Goal: Information Seeking & Learning: Learn about a topic

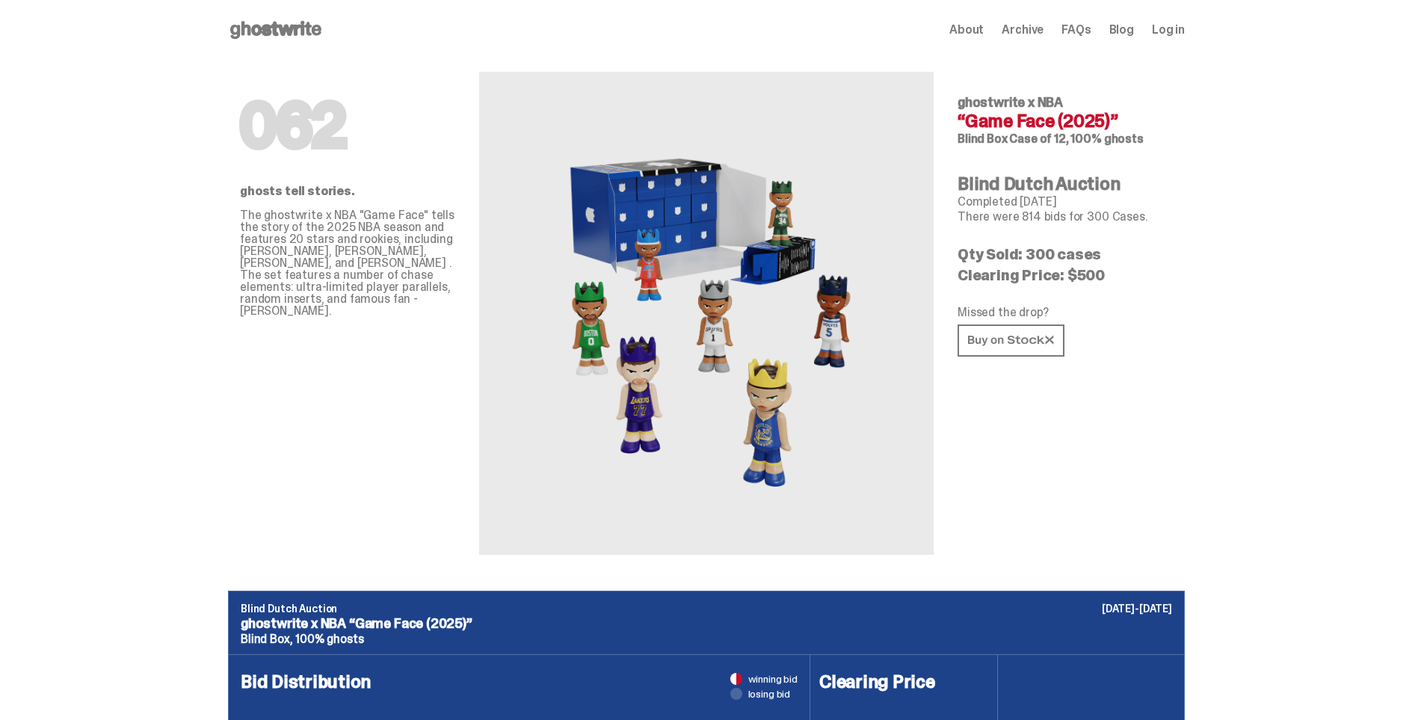
scroll to position [75, 0]
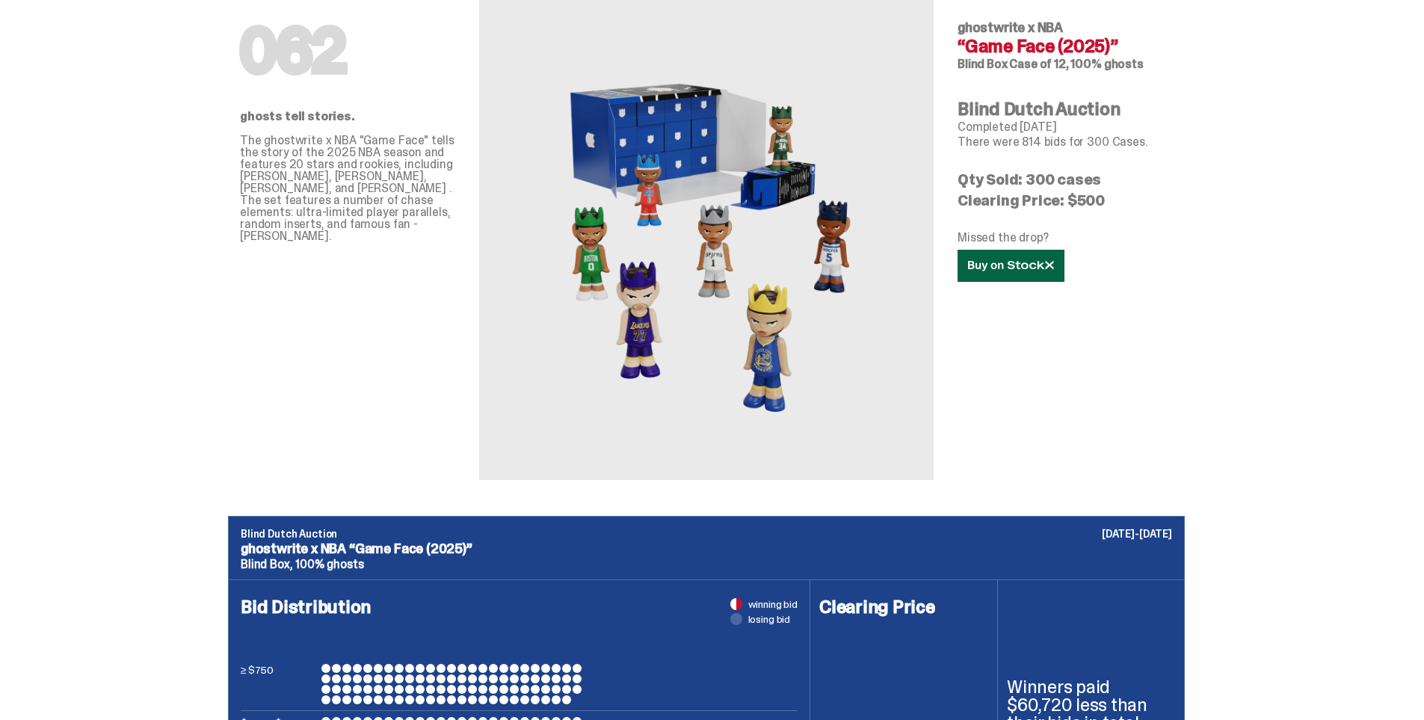
click at [983, 276] on link at bounding box center [1011, 266] width 107 height 32
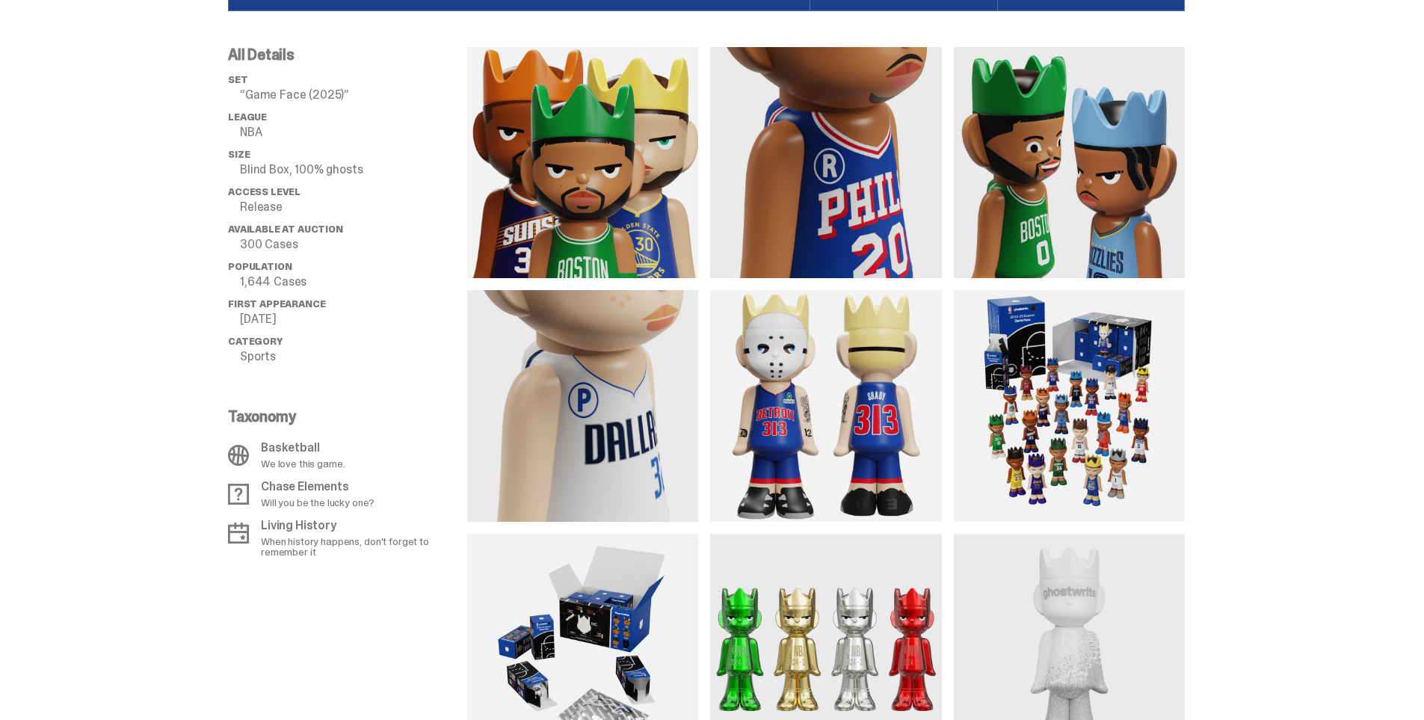
scroll to position [1196, 0]
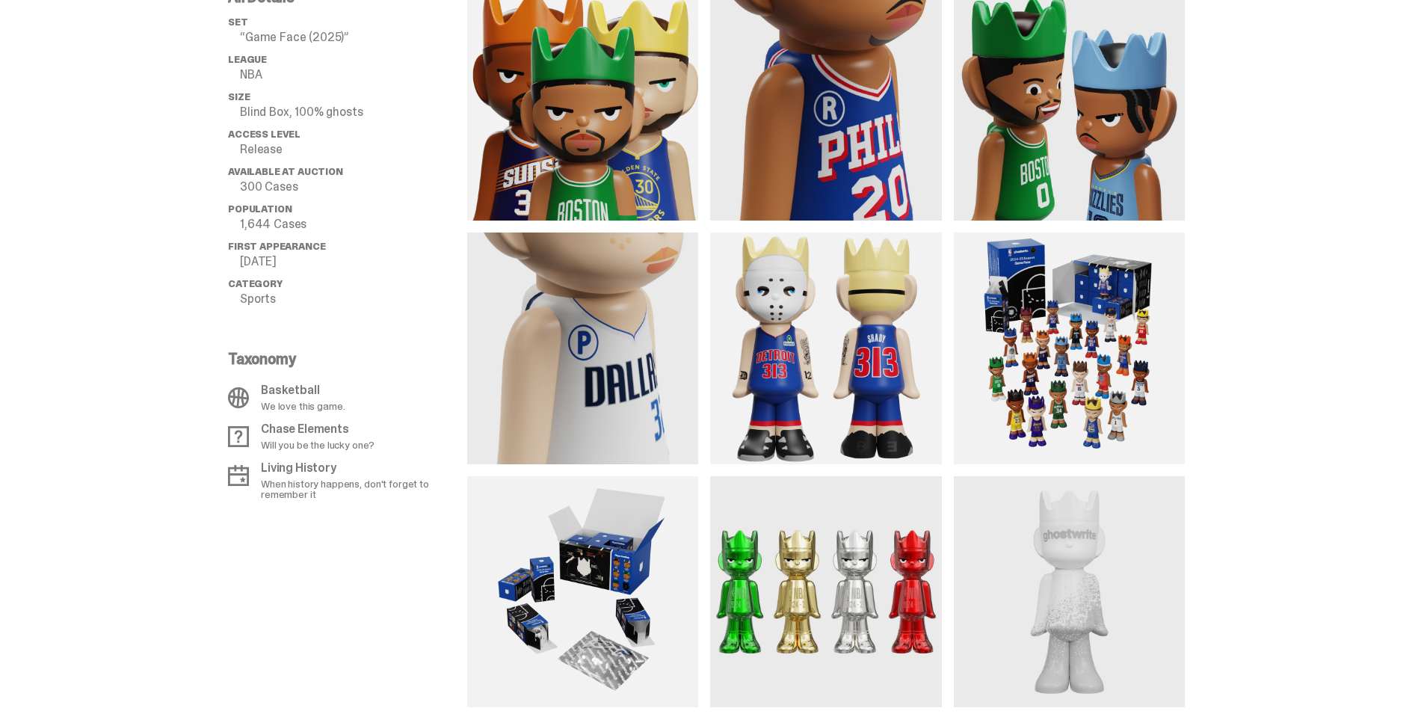
click at [1126, 406] on img at bounding box center [1069, 348] width 231 height 231
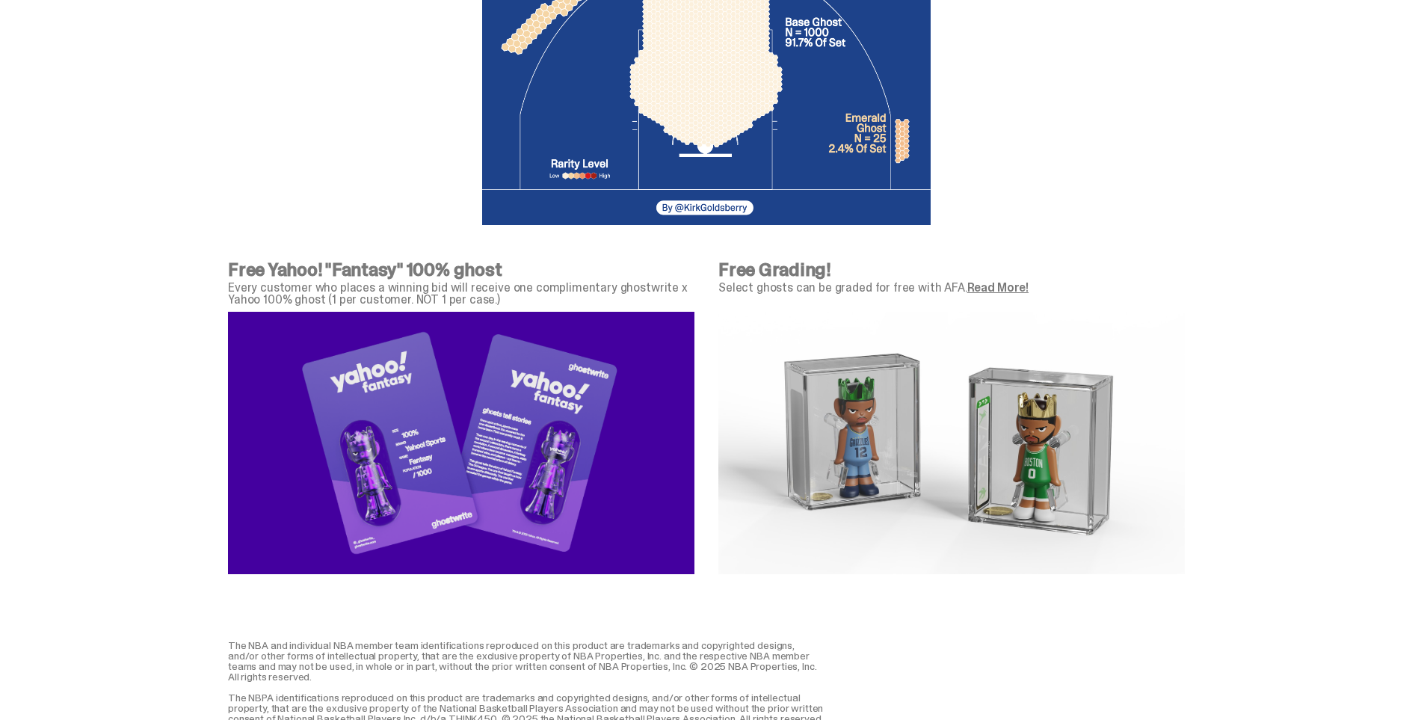
scroll to position [5158, 0]
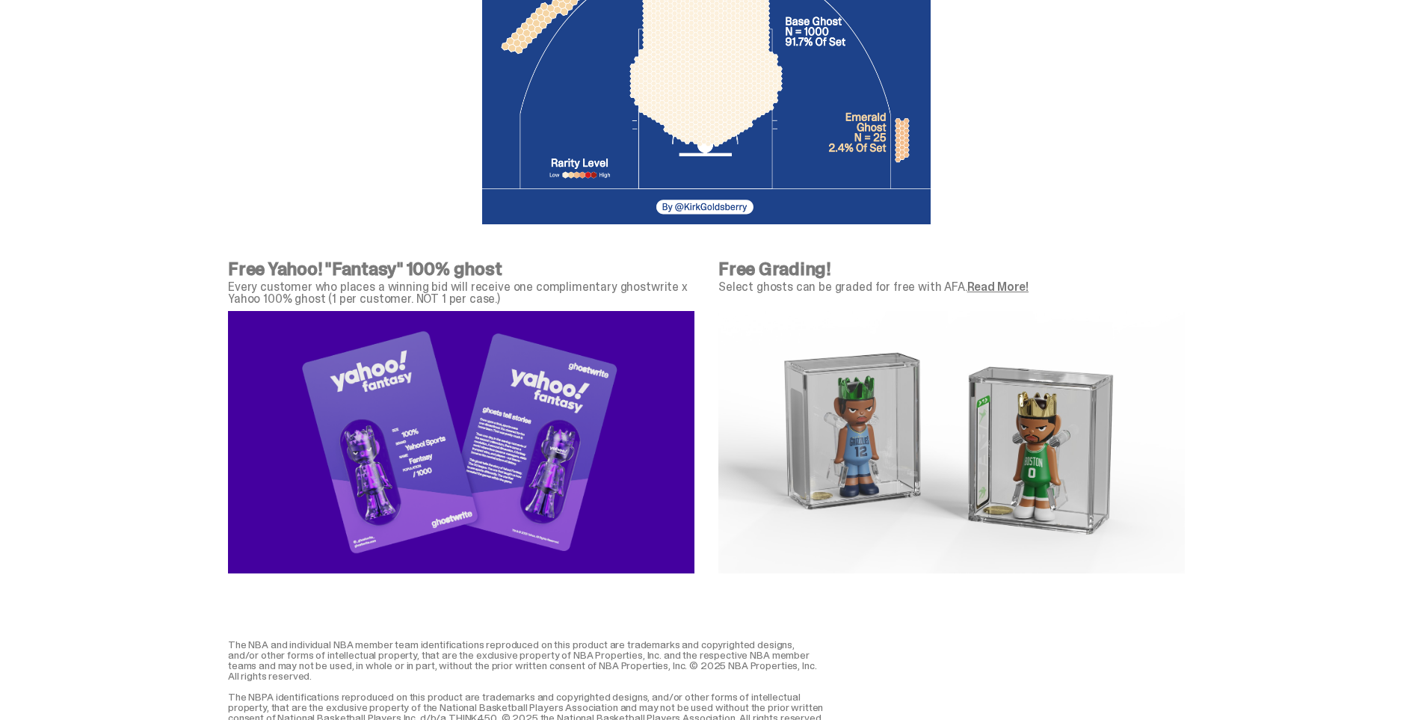
click at [994, 286] on link "Read More!" at bounding box center [997, 287] width 61 height 16
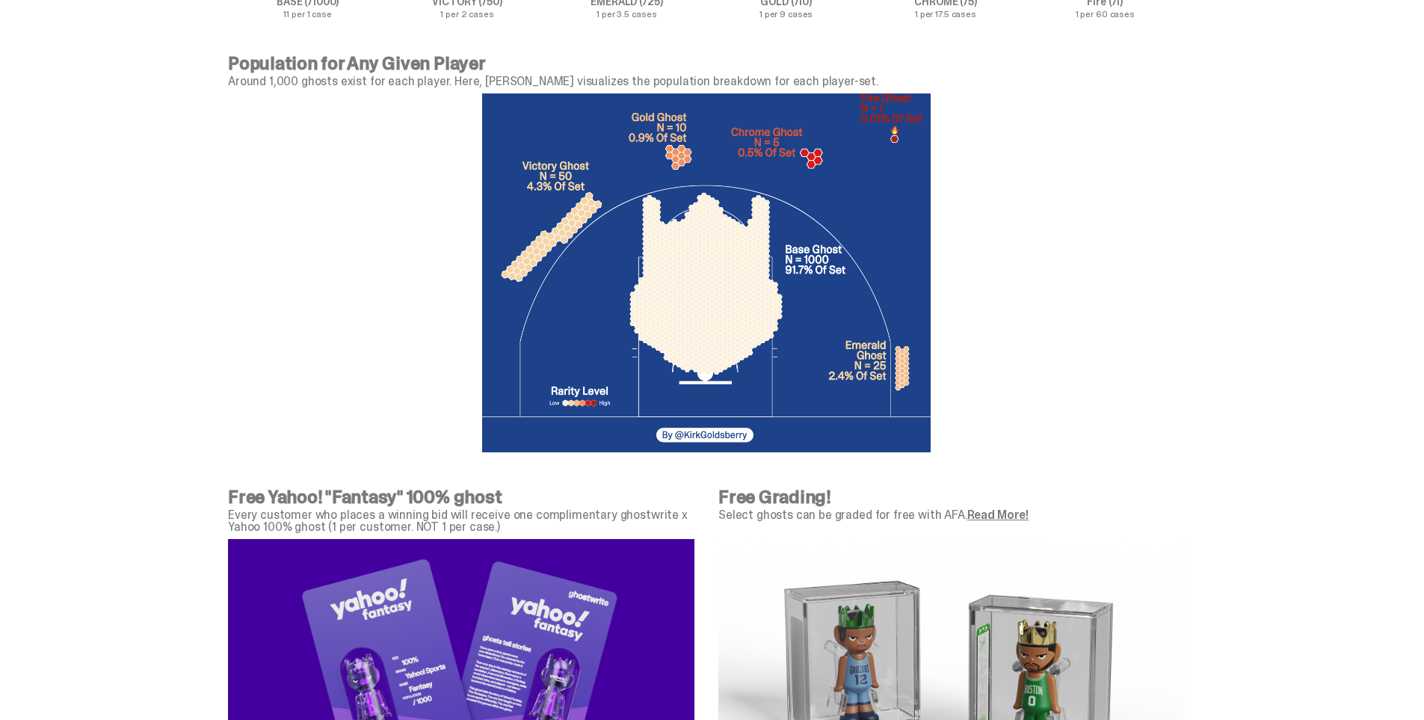
scroll to position [5158, 0]
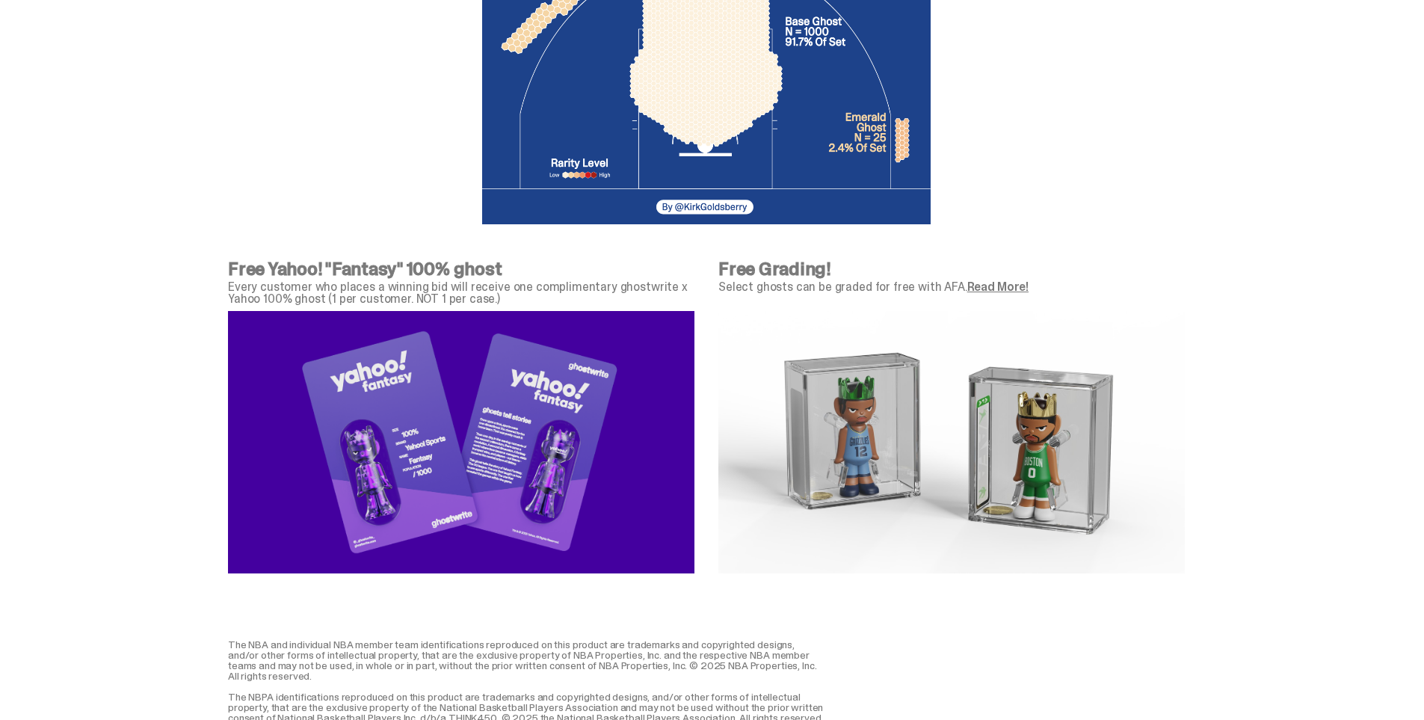
click at [1013, 292] on link "Read More!" at bounding box center [997, 287] width 61 height 16
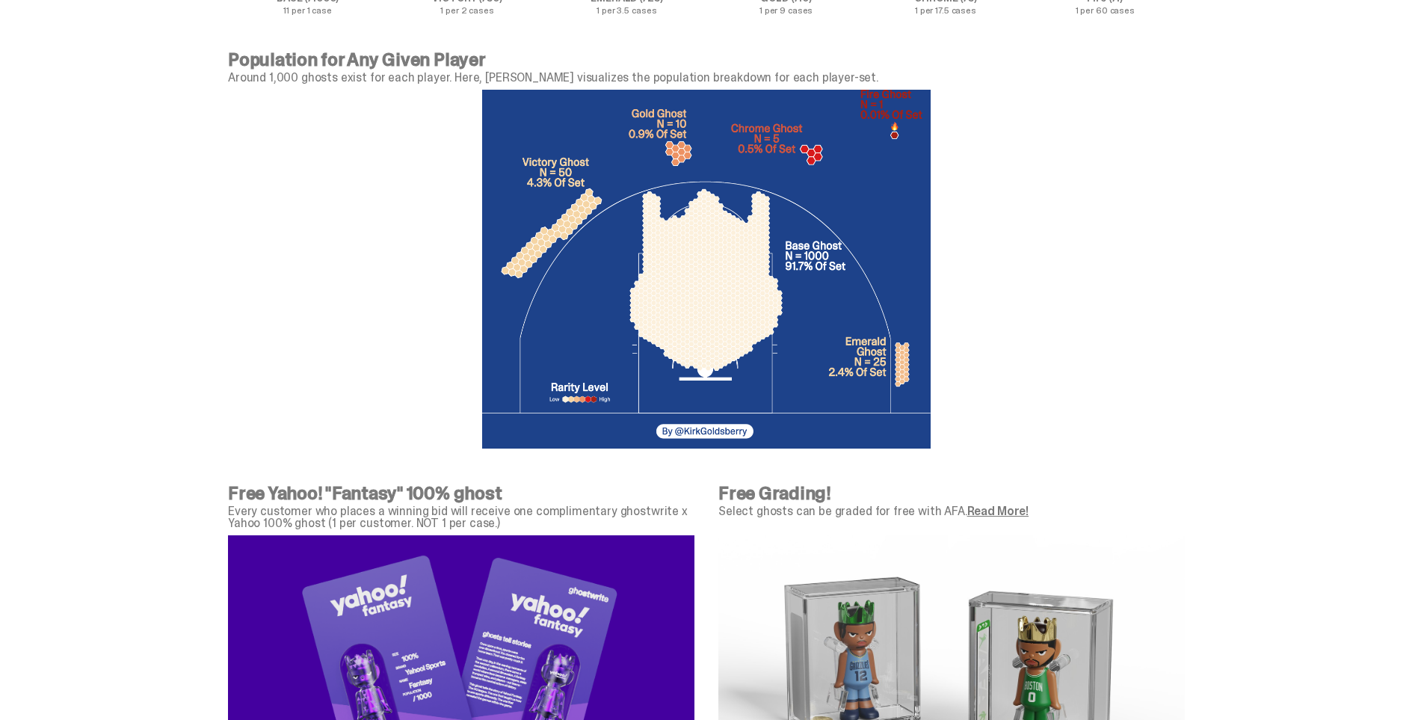
scroll to position [5158, 0]
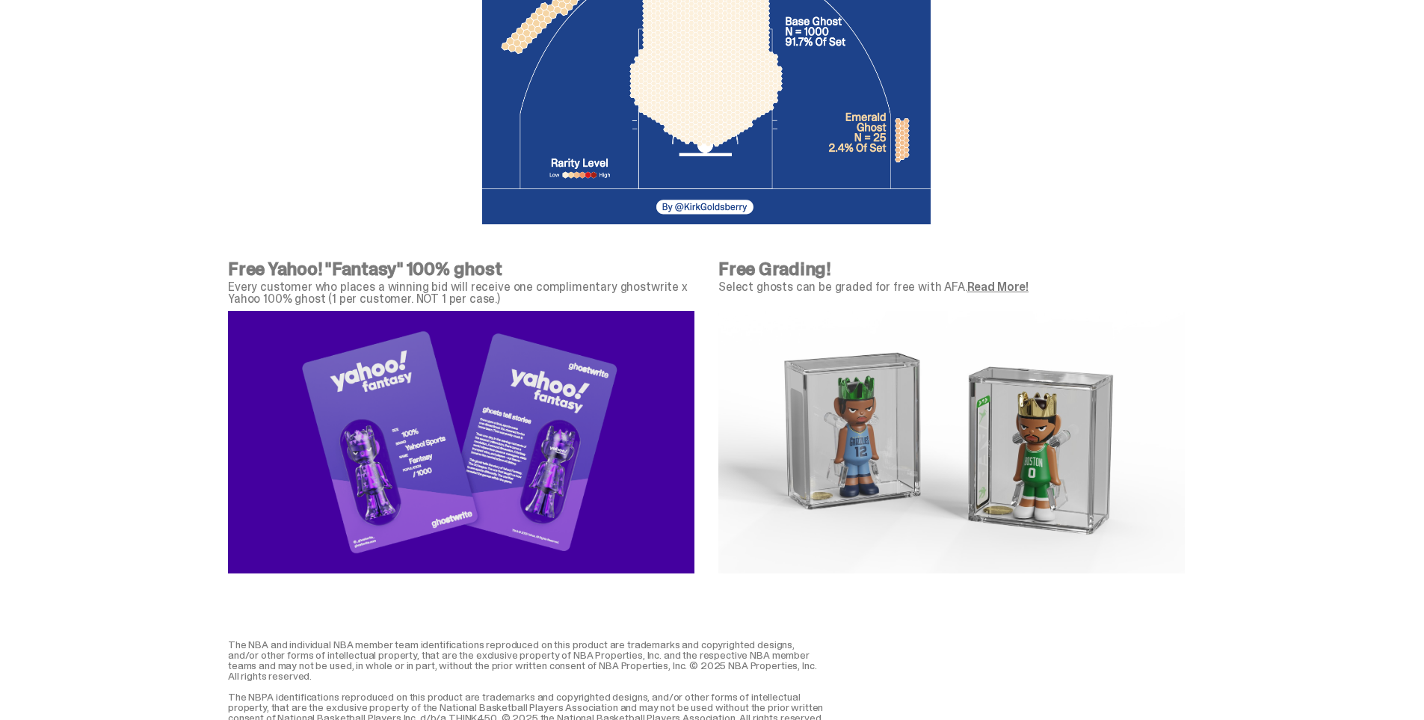
click at [988, 291] on link "Read More!" at bounding box center [997, 287] width 61 height 16
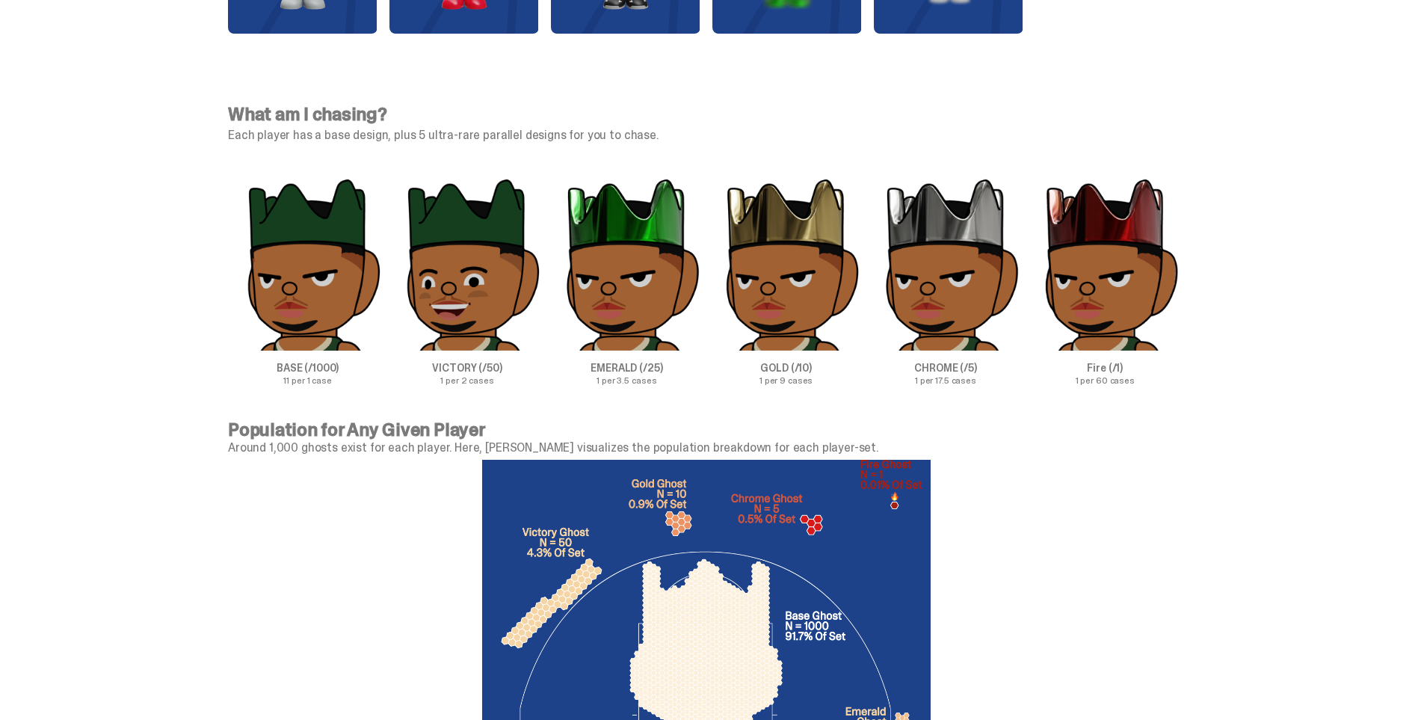
scroll to position [4237, 0]
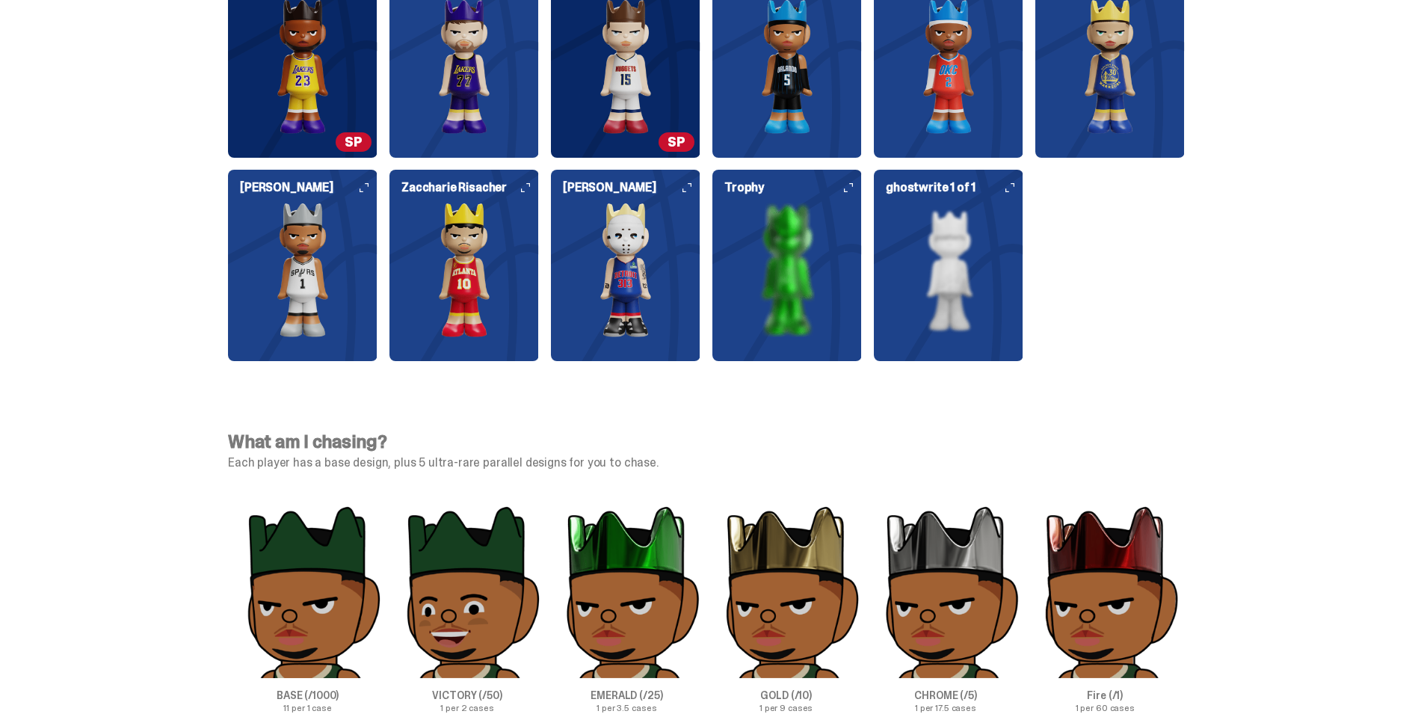
click at [801, 221] on img at bounding box center [787, 270] width 150 height 135
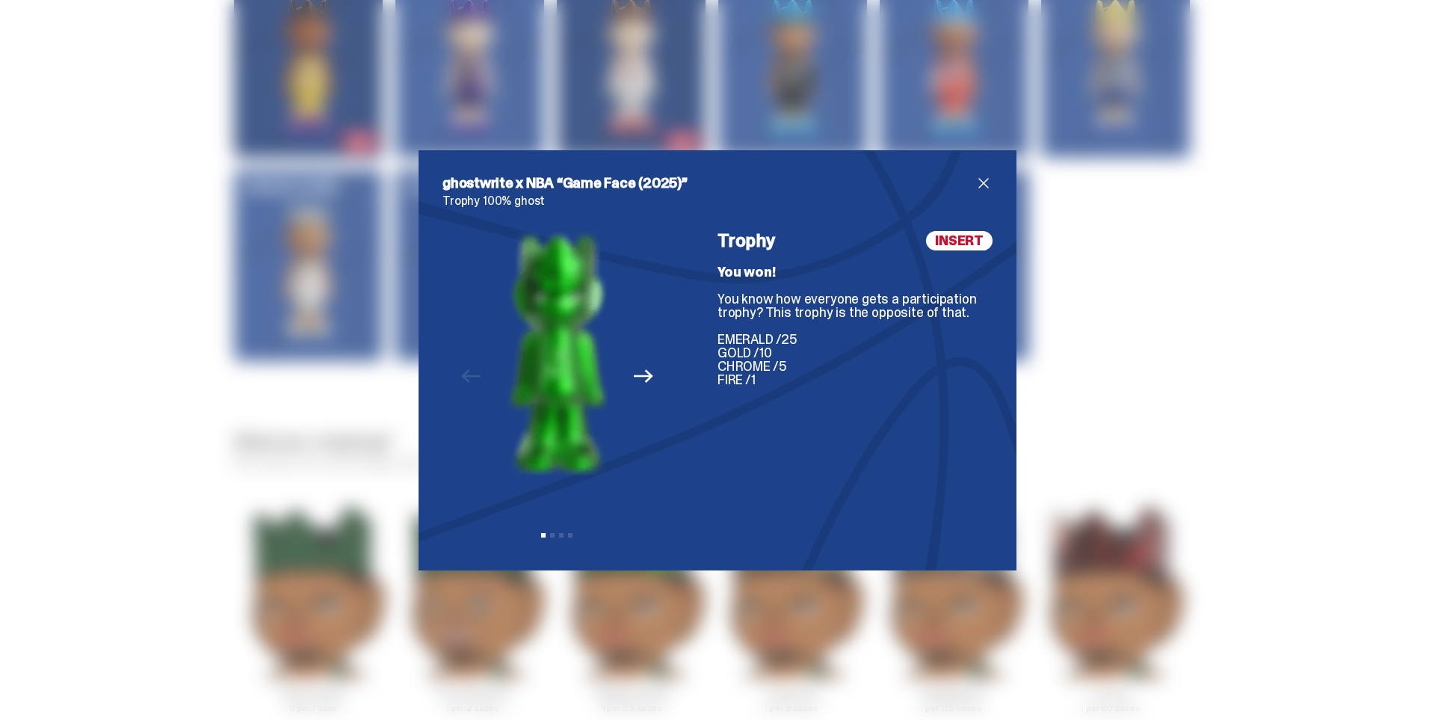
click at [636, 378] on icon "Next" at bounding box center [643, 375] width 19 height 19
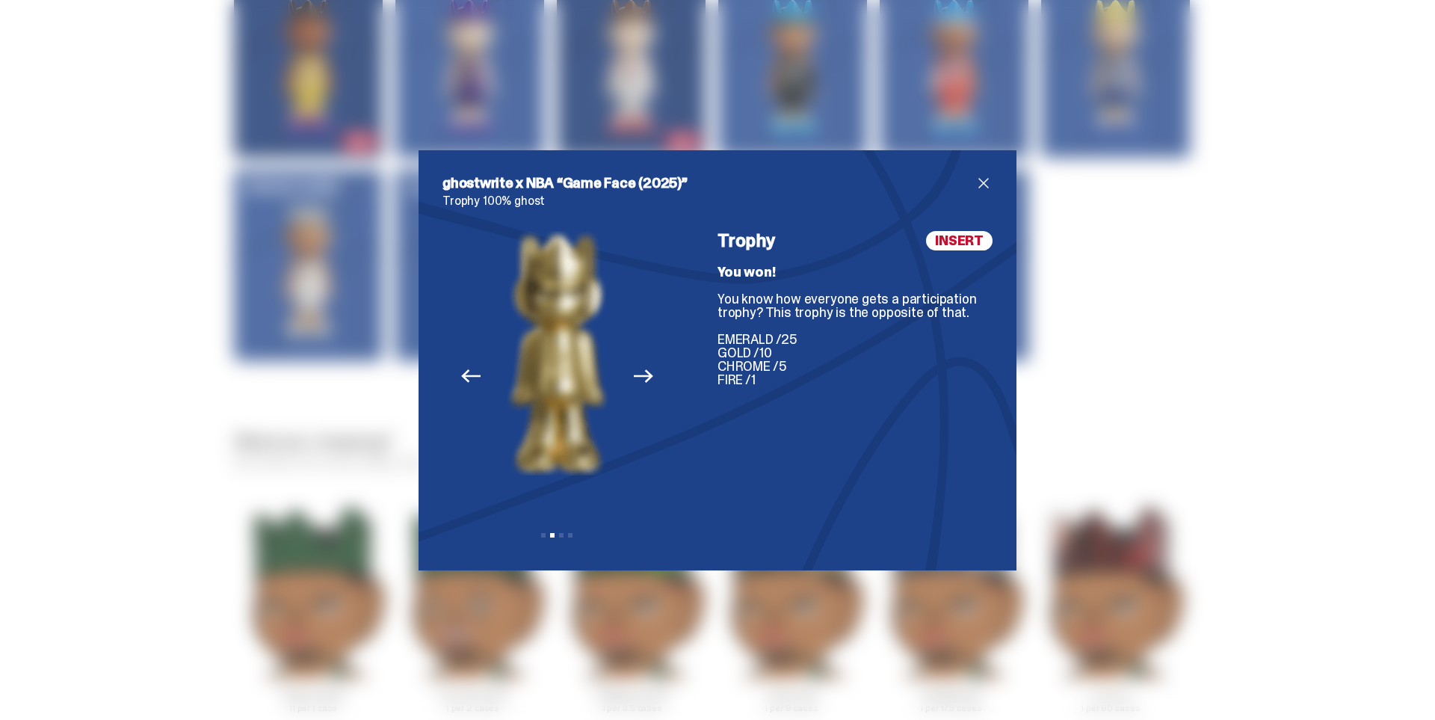
click at [636, 378] on icon "Next" at bounding box center [643, 375] width 19 height 19
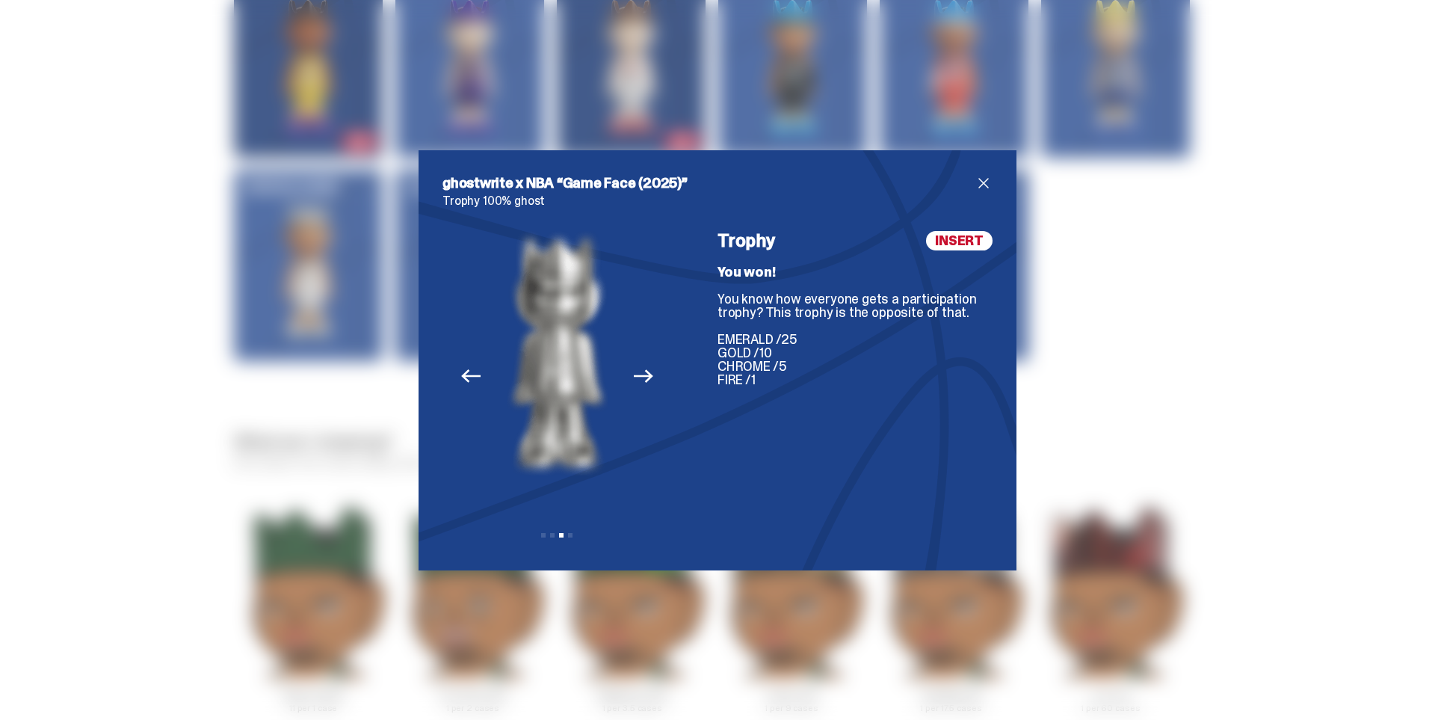
click at [636, 378] on icon "Next" at bounding box center [643, 375] width 19 height 19
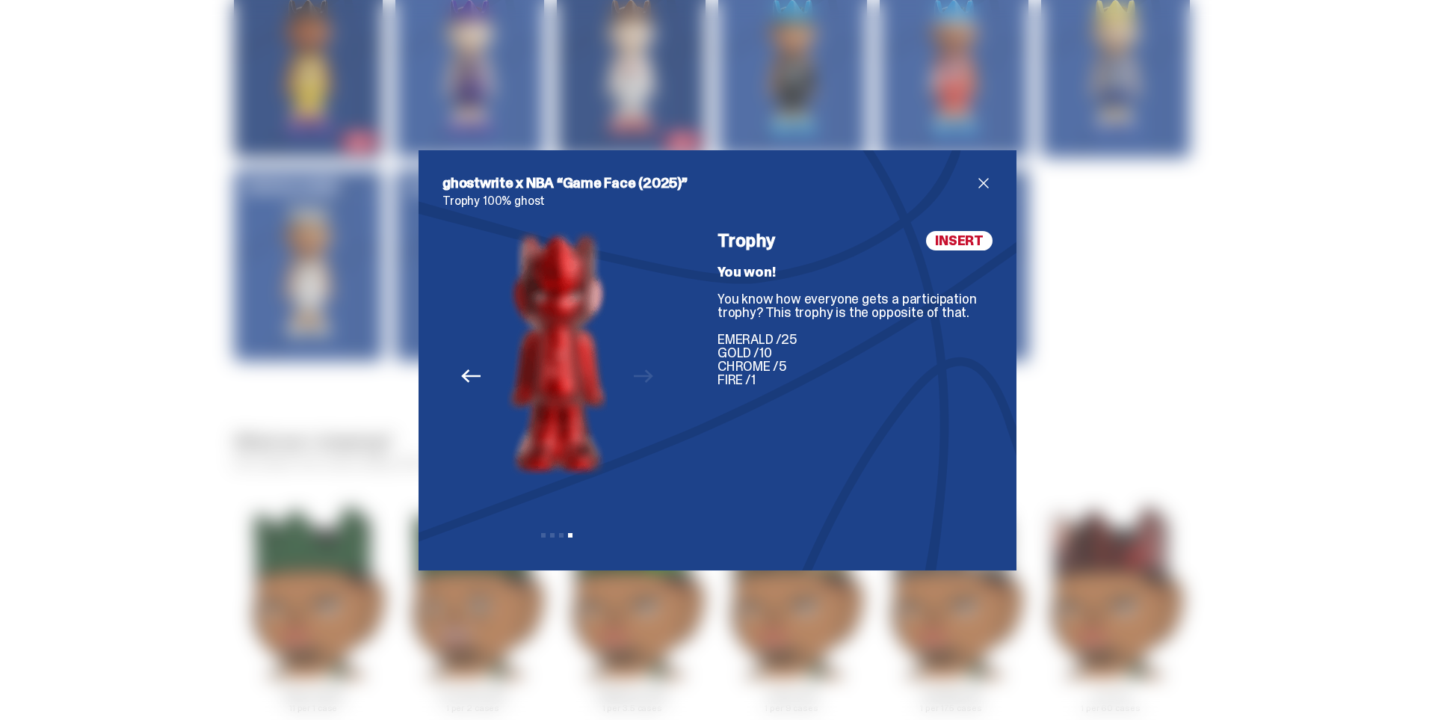
click at [980, 181] on span "close" at bounding box center [984, 183] width 18 height 18
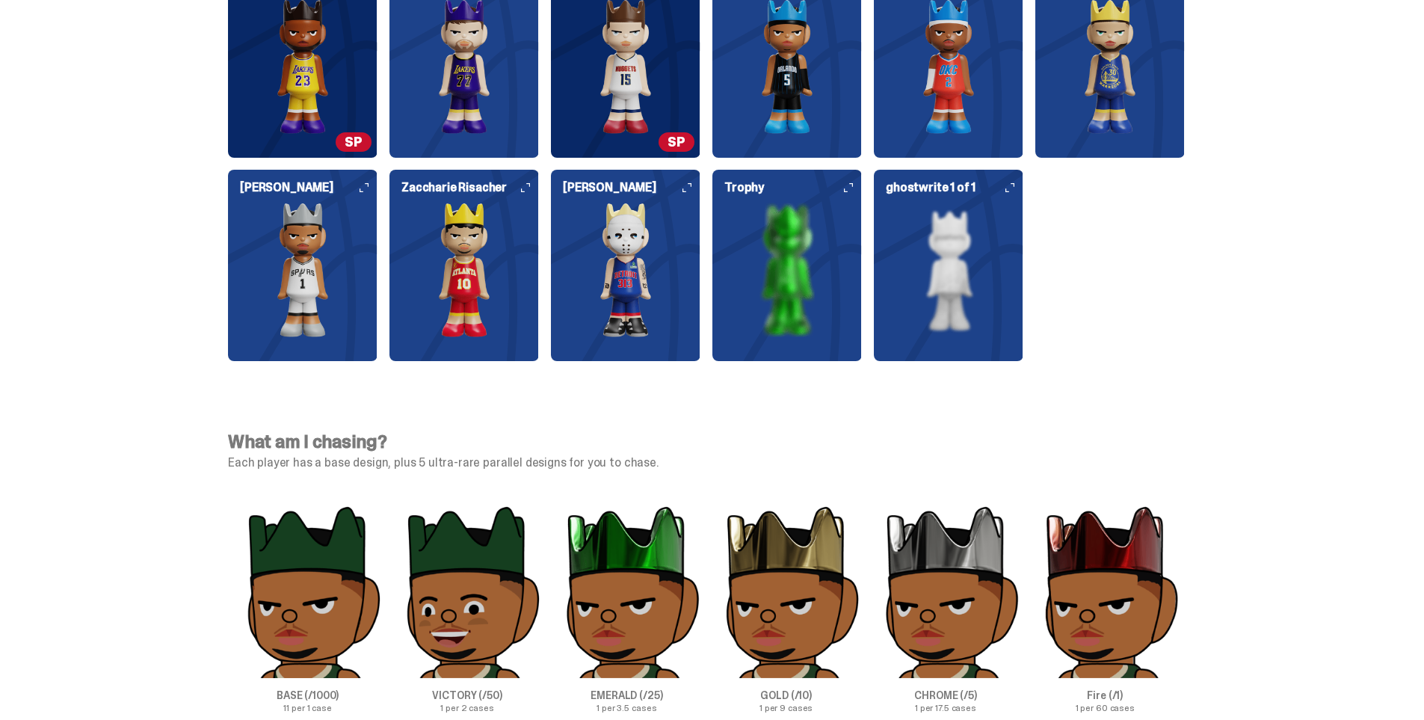
click at [971, 273] on img at bounding box center [949, 270] width 150 height 135
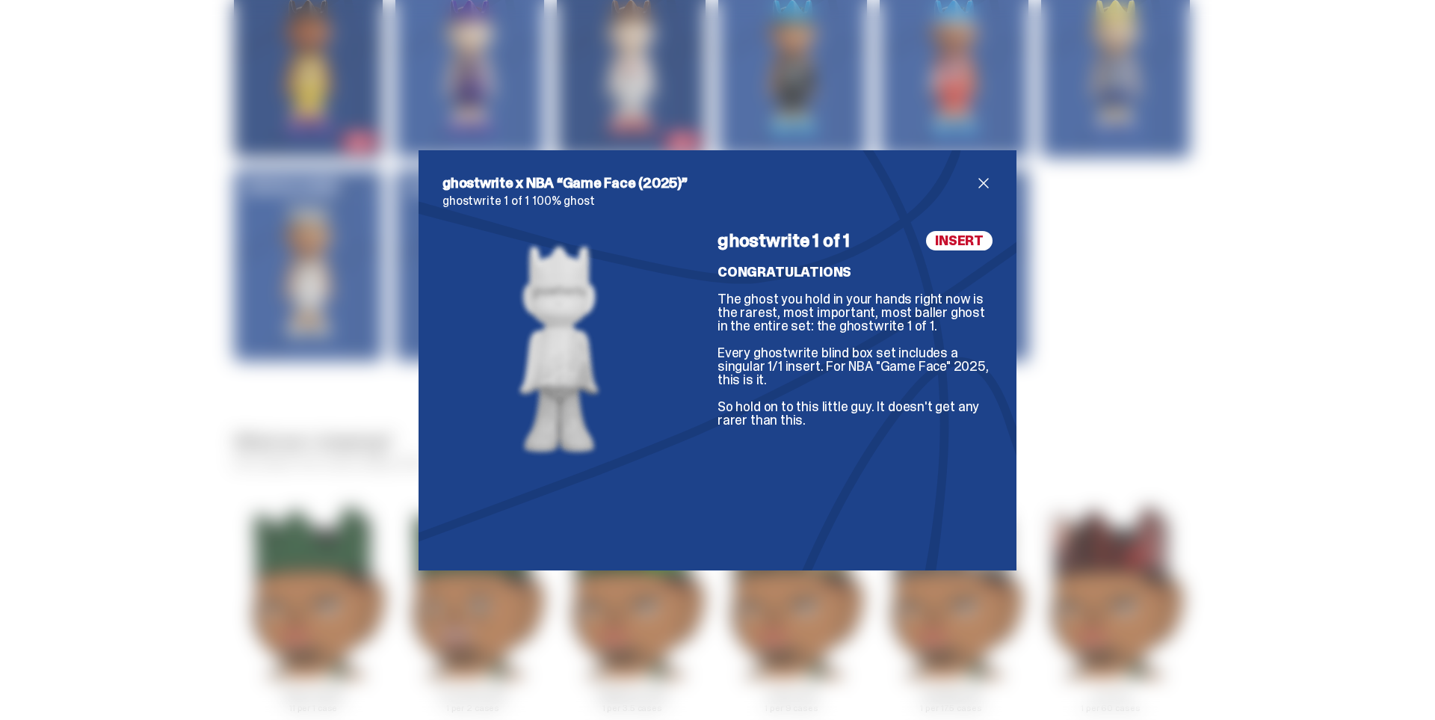
click at [984, 176] on span "close" at bounding box center [984, 183] width 18 height 18
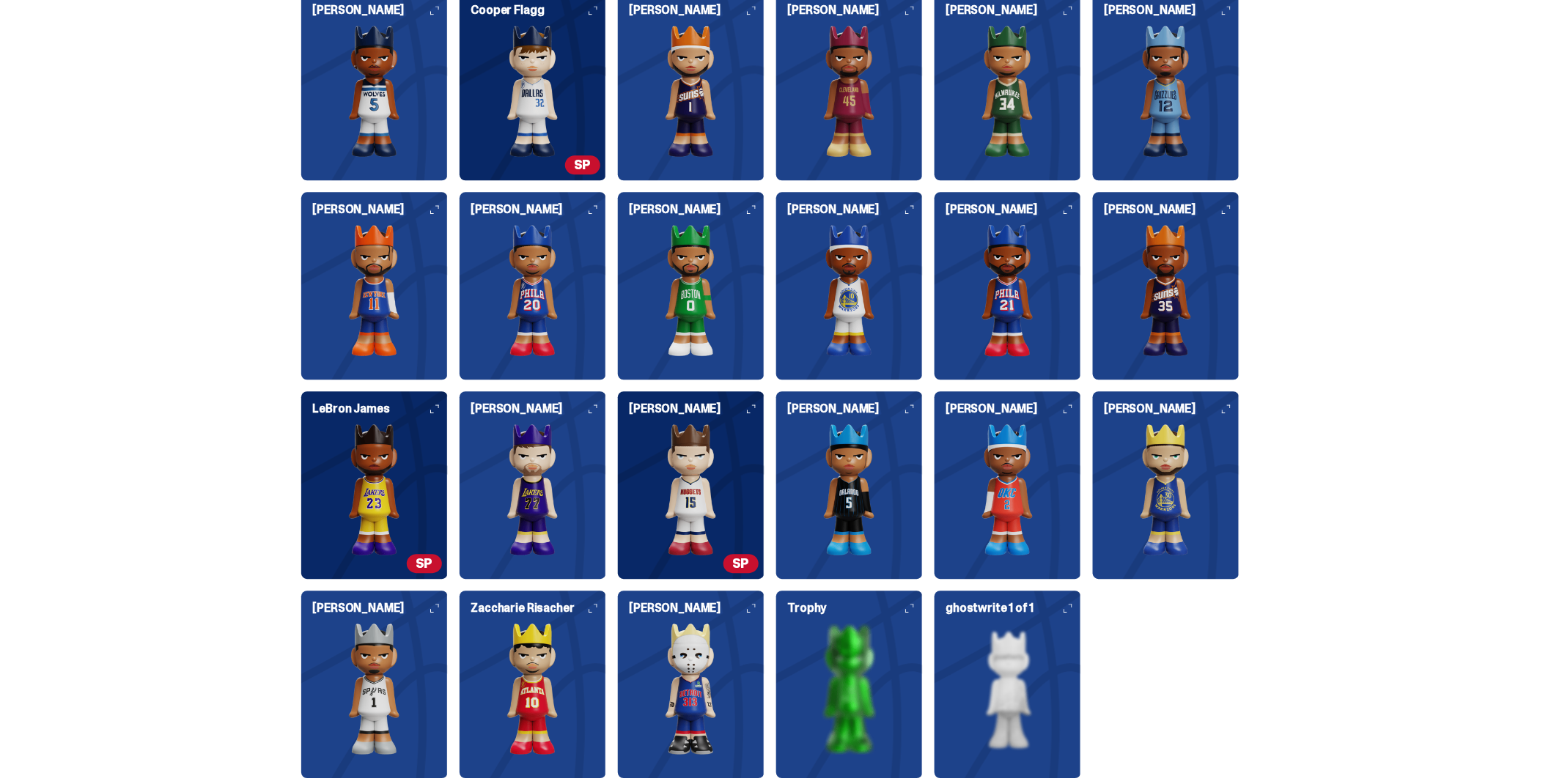
scroll to position [3703, 0]
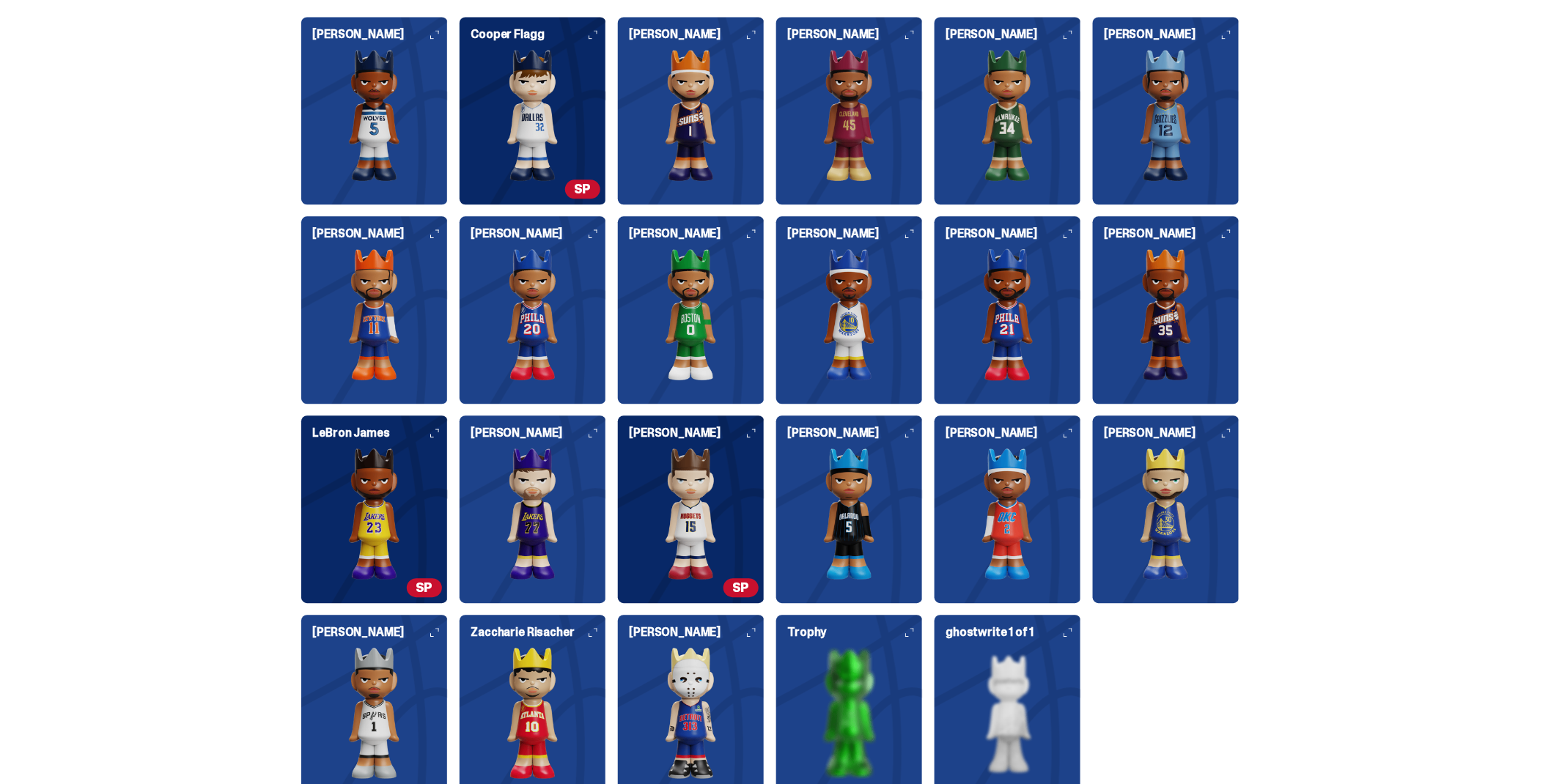
click at [1342, 228] on div "Who's in the set? Our full set features the 20 different players and 1 Famous F…" at bounding box center [770, 388] width 1540 height 897
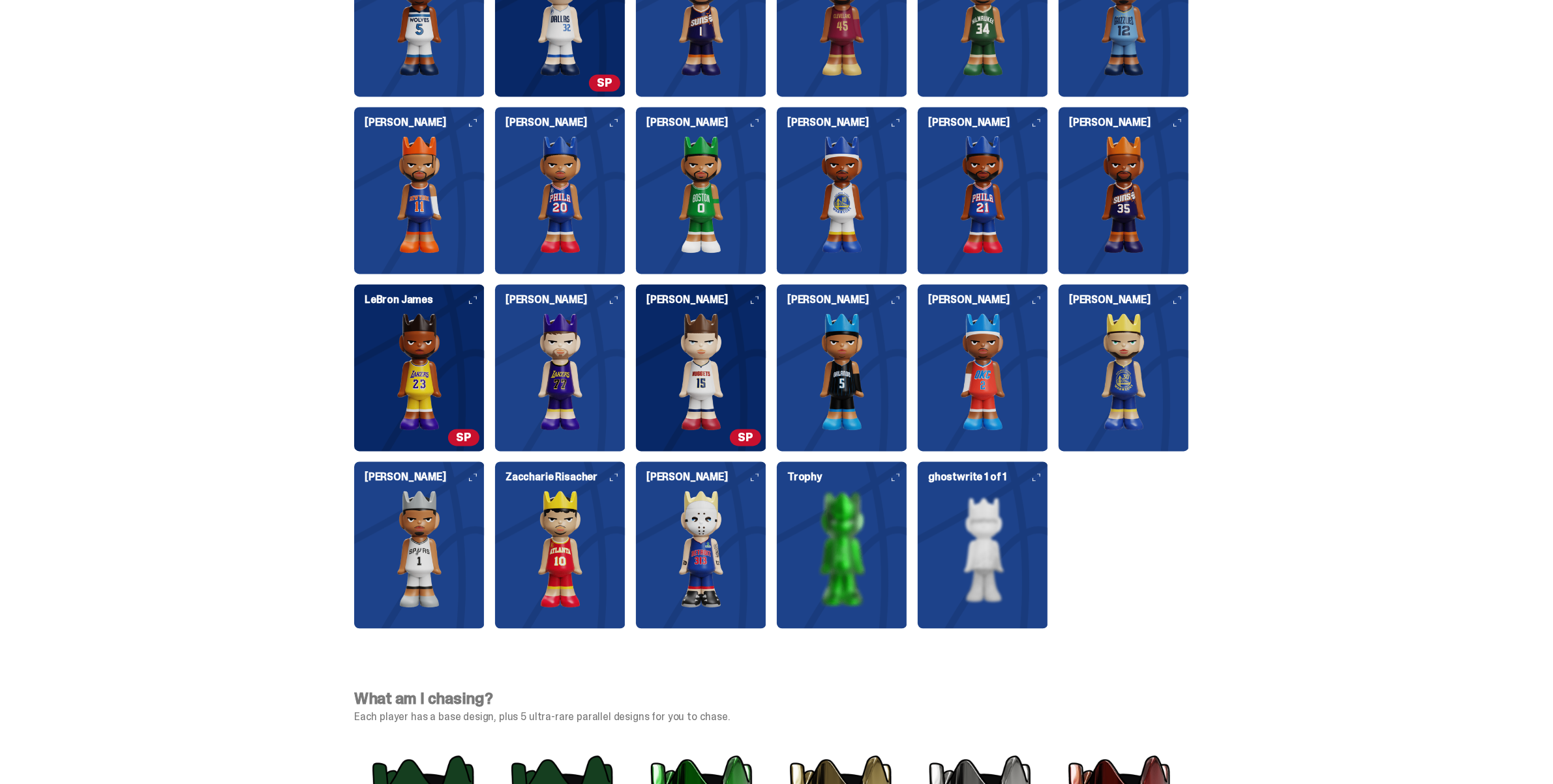
scroll to position [3378, 0]
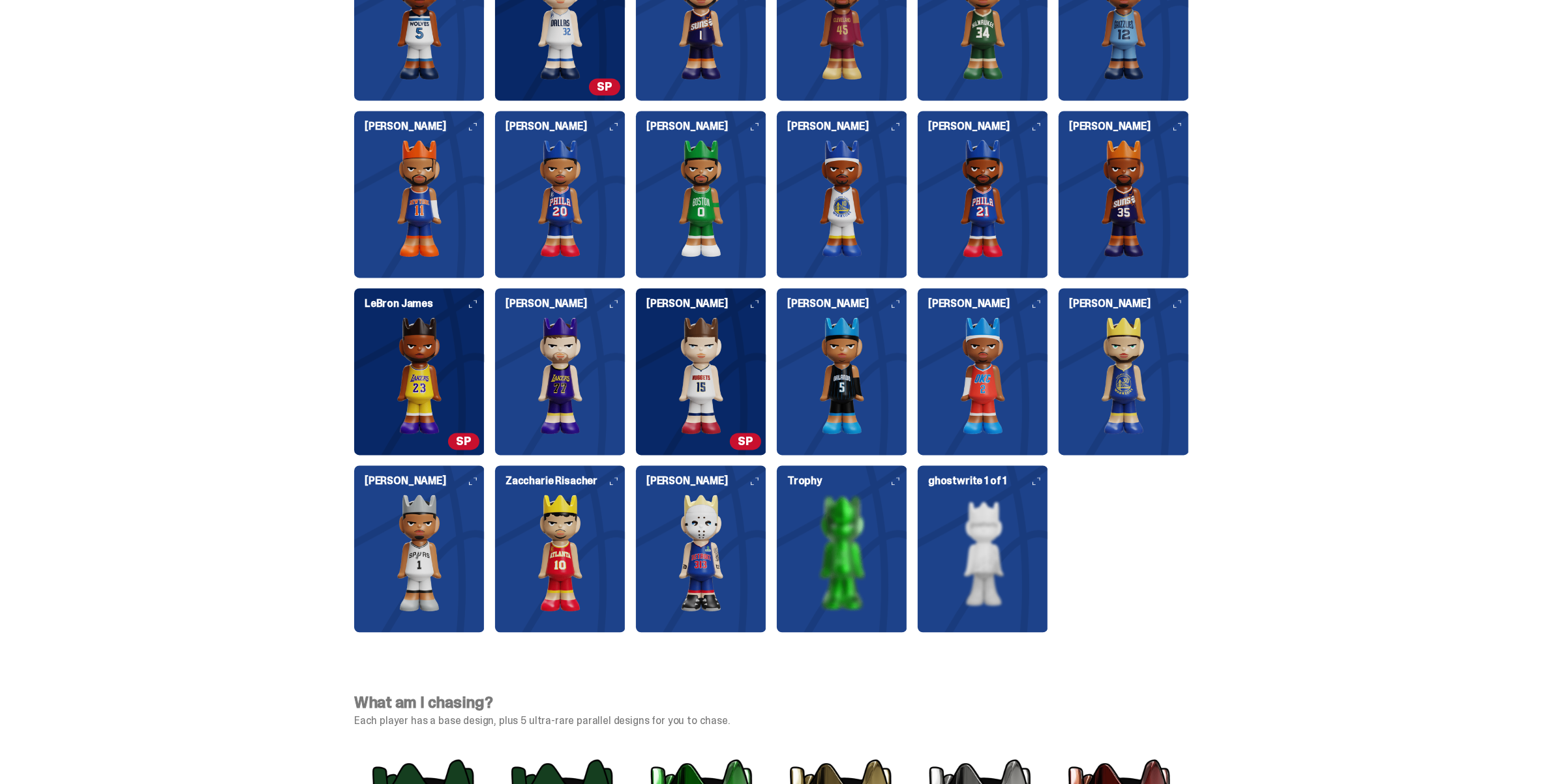
click at [858, 542] on img at bounding box center [842, 553] width 131 height 118
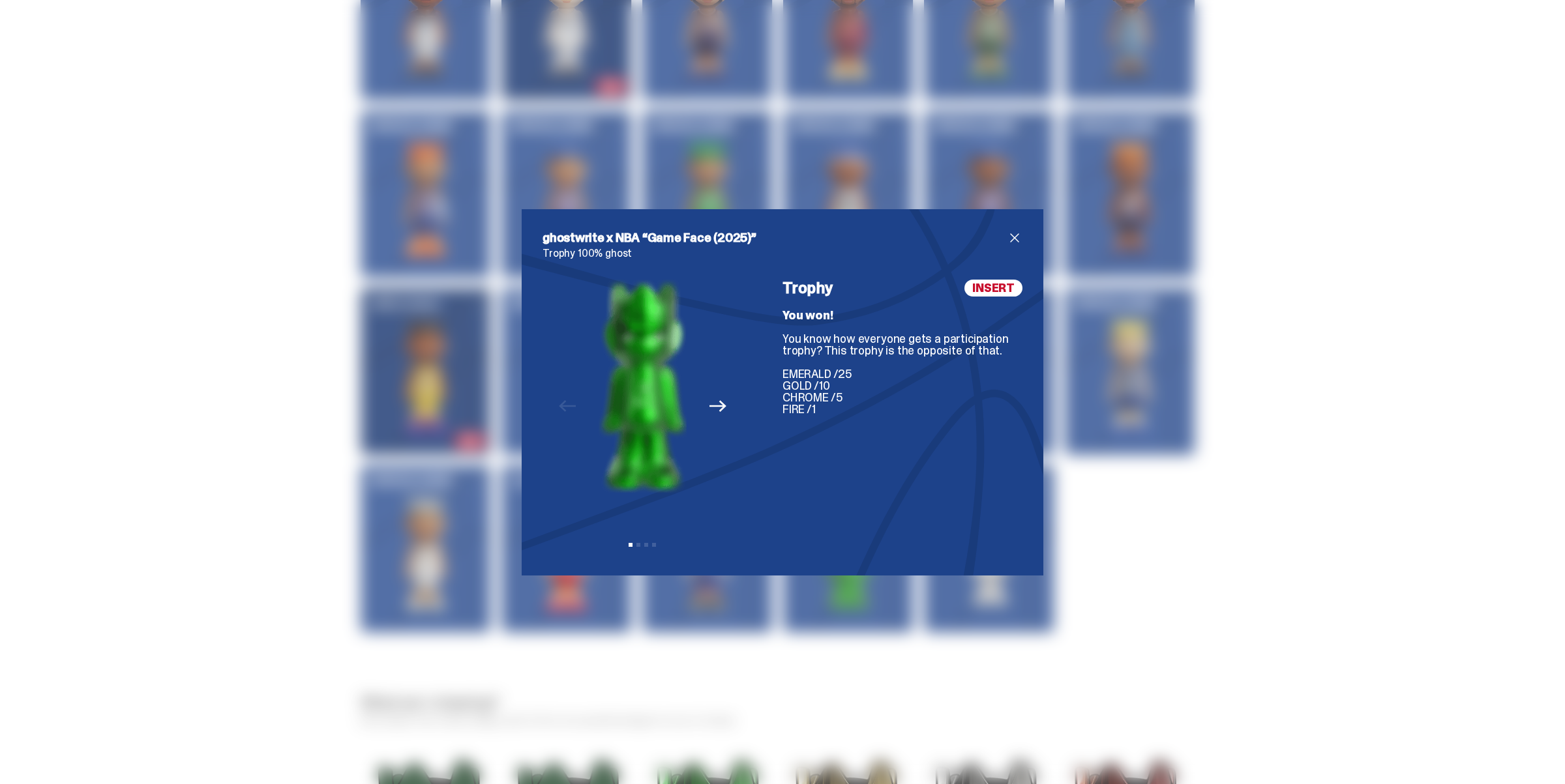
click at [1005, 228] on div "ghostwrite x NBA “Game Face (2025)” Trophy 100% ghost Previous Next View slide …" at bounding box center [782, 392] width 522 height 366
click at [1007, 236] on span "close" at bounding box center [1015, 238] width 16 height 16
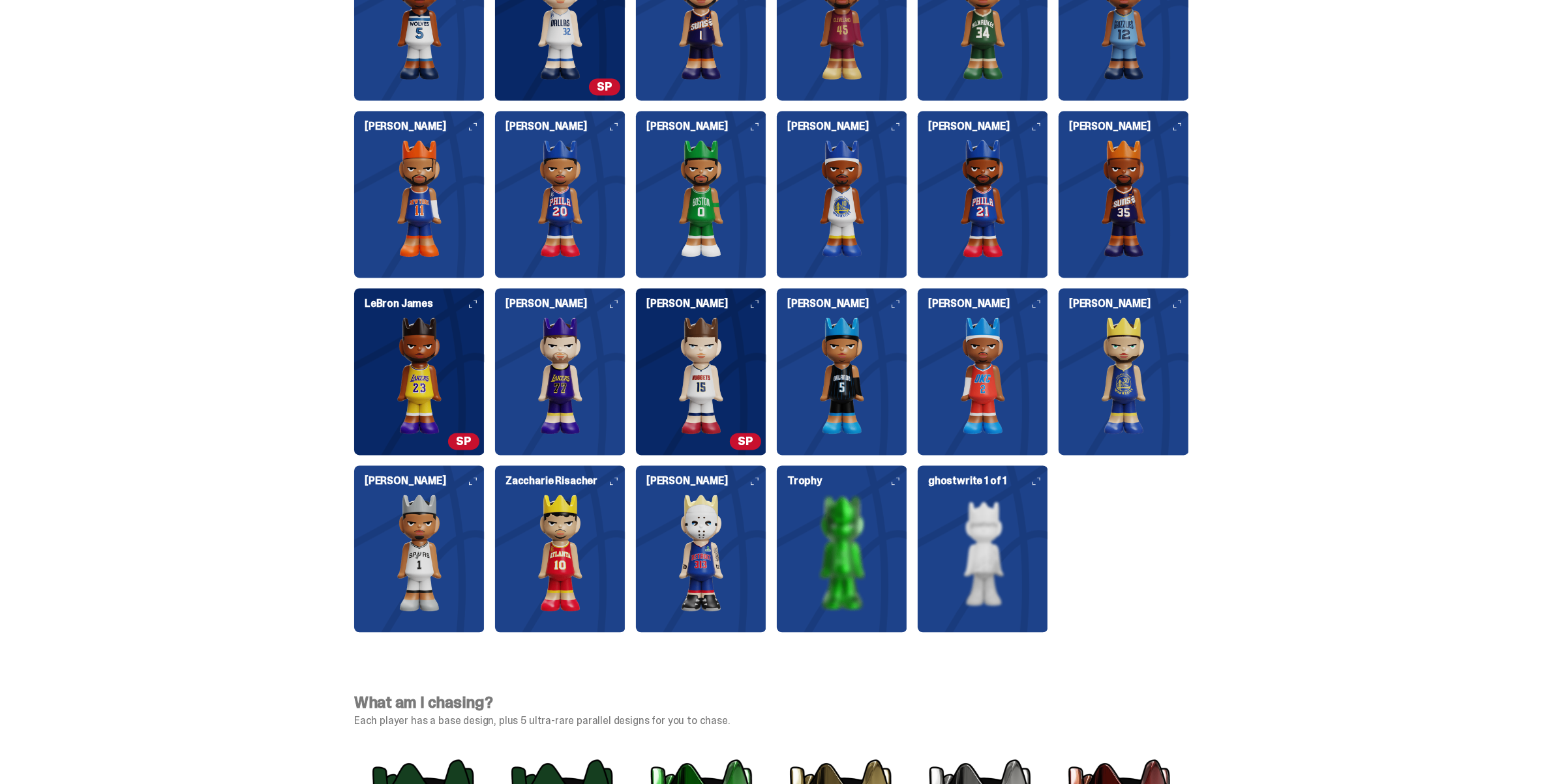
click at [687, 542] on img at bounding box center [701, 553] width 131 height 118
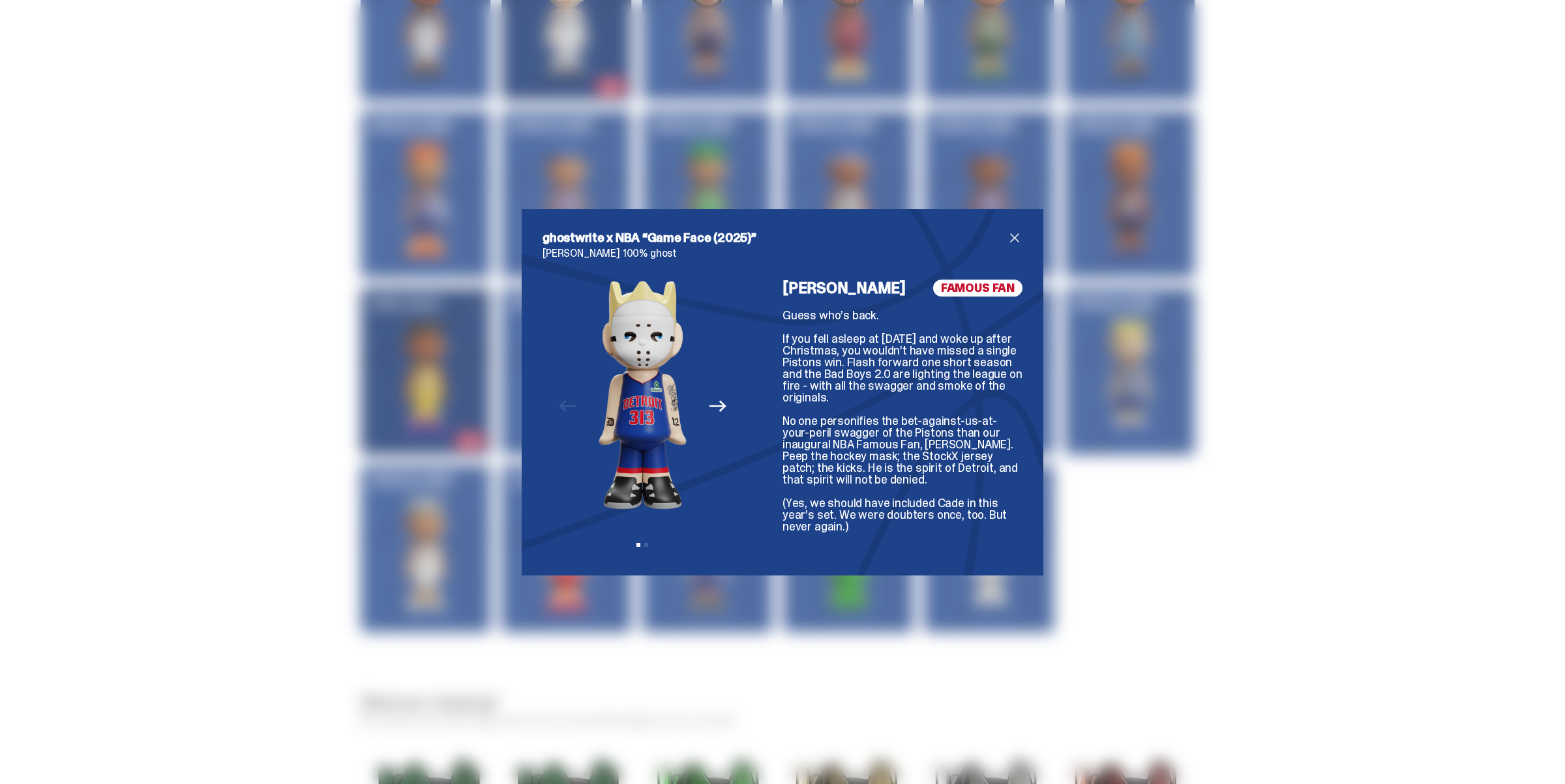
click at [716, 402] on icon "Next" at bounding box center [717, 406] width 17 height 17
click at [1007, 244] on span "close" at bounding box center [1015, 238] width 16 height 16
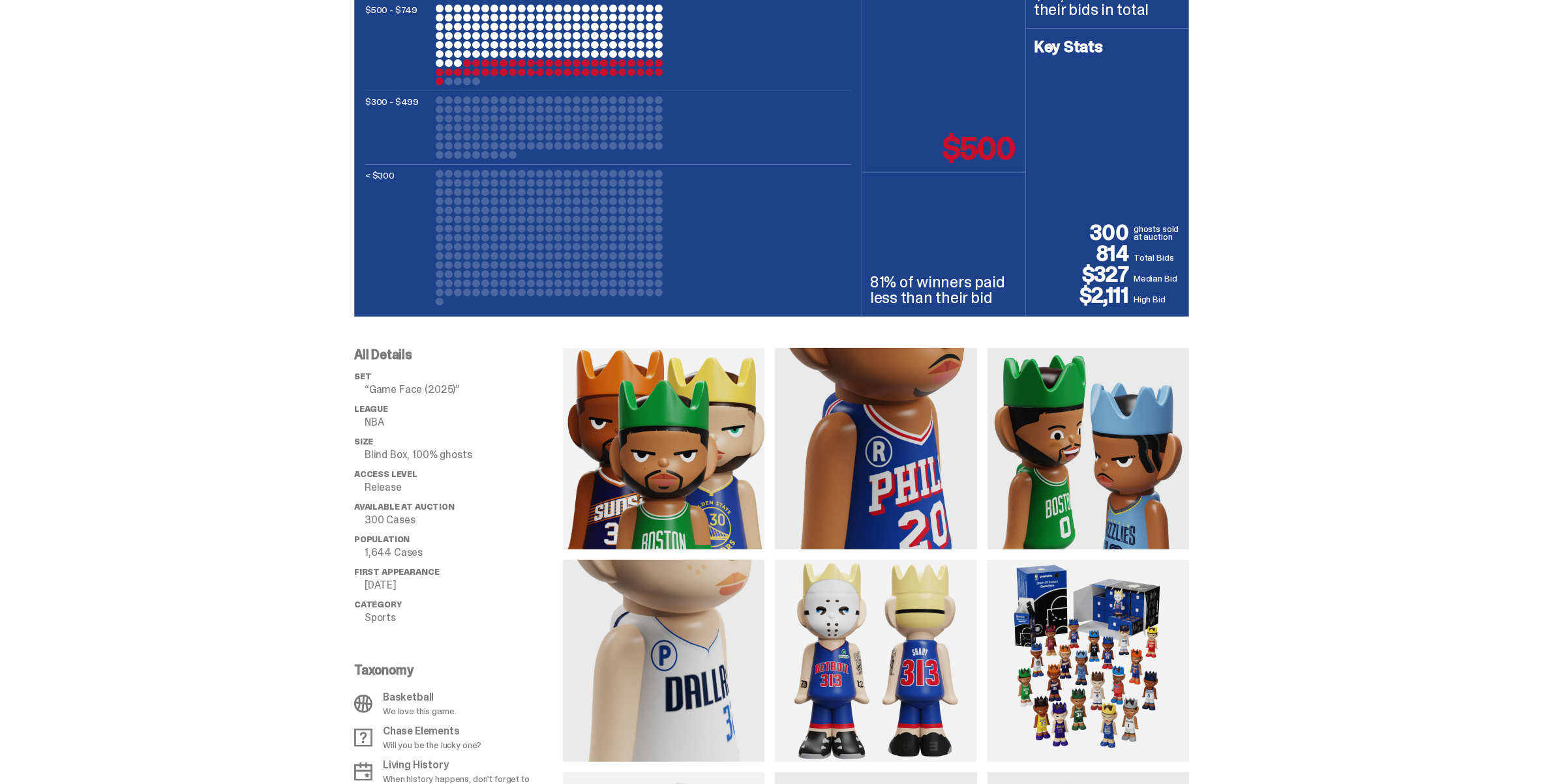
scroll to position [688, 0]
